Goal: Information Seeking & Learning: Find contact information

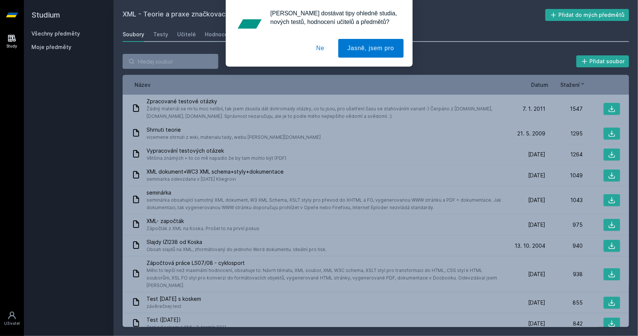
click at [322, 46] on button "Ne" at bounding box center [320, 48] width 27 height 19
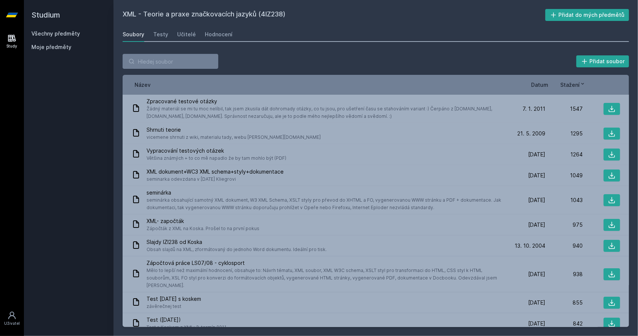
click at [52, 33] on link "Všechny předměty" at bounding box center [55, 33] width 49 height 6
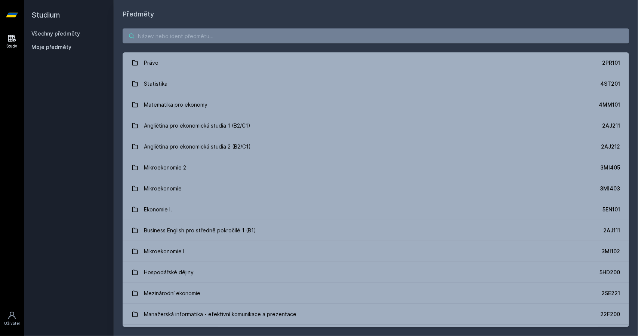
click at [164, 33] on input "search" at bounding box center [376, 35] width 507 height 15
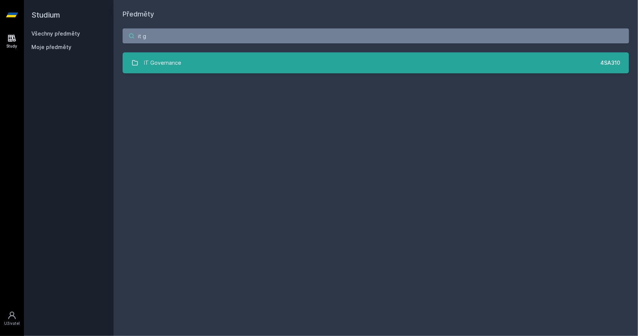
type input "it g"
click at [234, 65] on link "IT Governance 4SA310" at bounding box center [376, 62] width 507 height 21
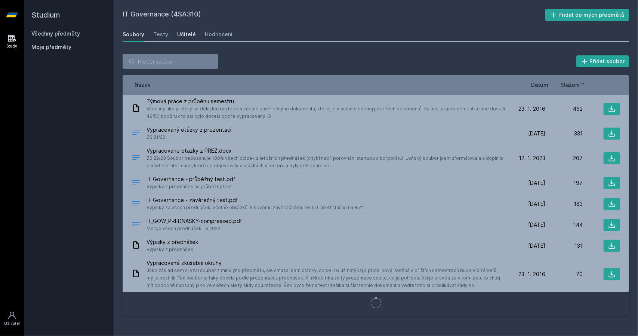
click at [181, 33] on div "Učitelé" at bounding box center [186, 34] width 19 height 7
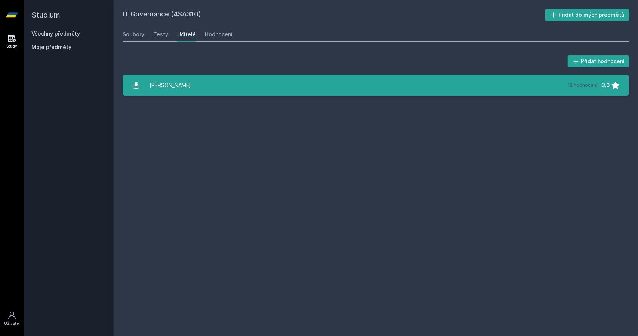
click at [394, 90] on link "[PERSON_NAME] 12 hodnocení 3.0" at bounding box center [376, 85] width 507 height 21
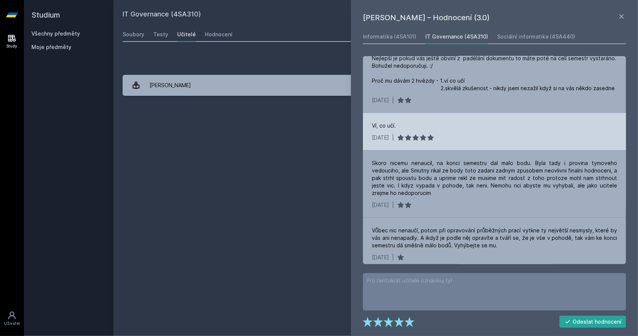
scroll to position [615, 0]
